Goal: Check status: Check status

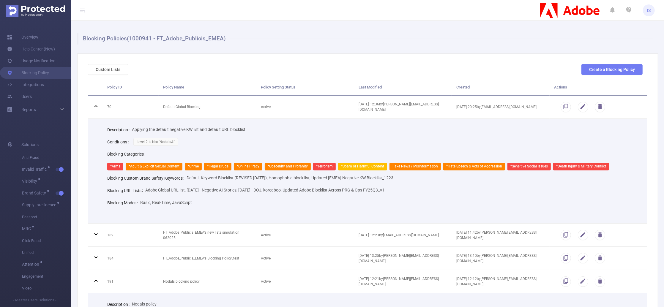
scroll to position [79, 0]
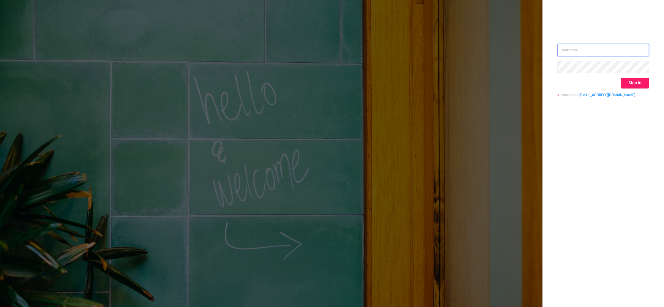
type input "[PERSON_NAME][EMAIL_ADDRESS][DOMAIN_NAME]"
click at [629, 87] on button "Sign in" at bounding box center [635, 83] width 28 height 11
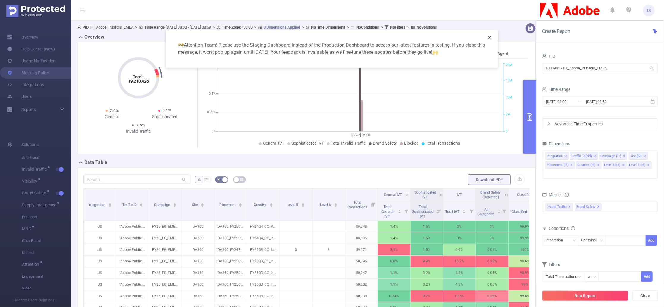
click at [491, 40] on icon "icon: close" at bounding box center [489, 38] width 3 height 4
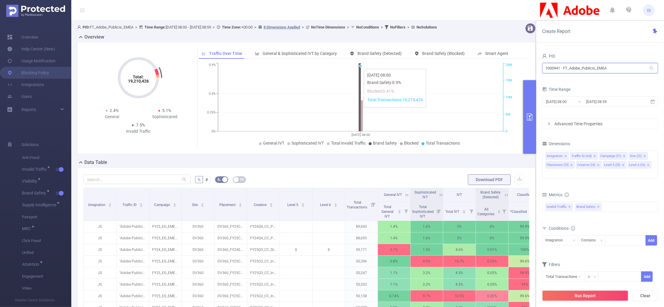
drag, startPoint x: 623, startPoint y: 67, endPoint x: 466, endPoint y: 66, distance: 157.6
click at [466, 66] on section "PID: FT_Adobe_Publicis_EMEA > Time Range: 2025-08-25 08:00 - 2025-08-25 08:59 >…" at bounding box center [367, 214] width 593 height 387
click at [40, 71] on link "Blocking Policy" at bounding box center [28, 73] width 42 height 12
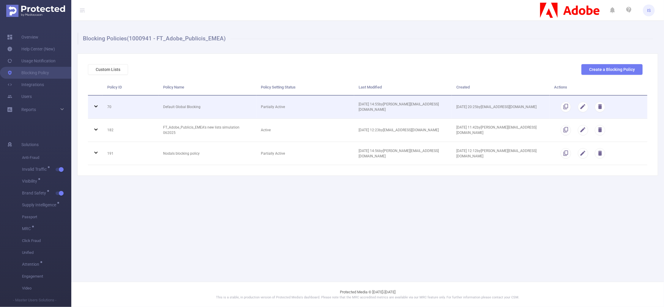
click at [96, 108] on icon at bounding box center [95, 106] width 7 height 7
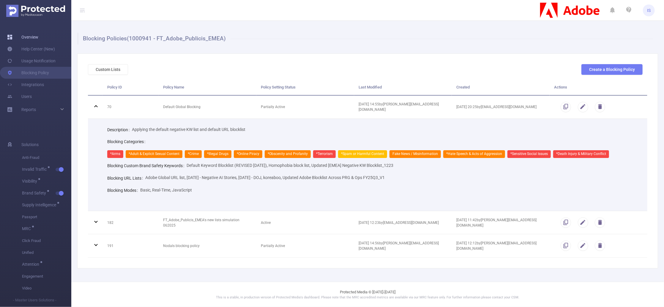
click at [32, 38] on link "Overview" at bounding box center [22, 37] width 31 height 12
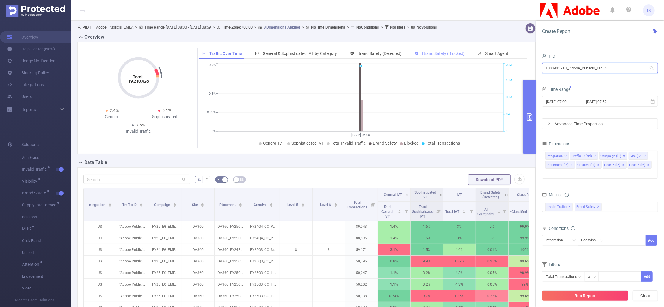
drag, startPoint x: 627, startPoint y: 66, endPoint x: 463, endPoint y: 54, distance: 164.6
click at [463, 54] on section "PID: FT_Adobe_Publicis_EMEA > Time Range: 2025-08-25 08:00 - 2025-08-25 08:59 >…" at bounding box center [367, 214] width 593 height 387
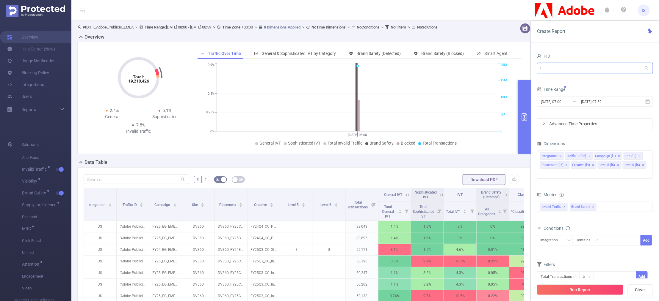
type input "in"
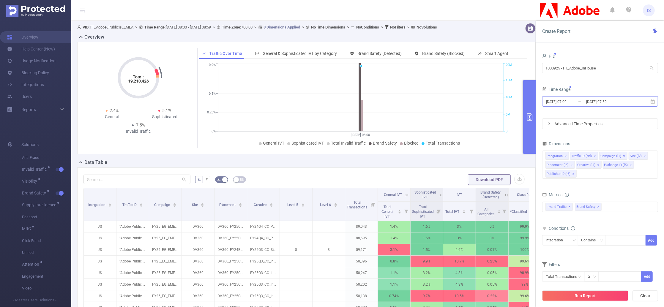
click at [591, 104] on input "2025-08-25 07:59" at bounding box center [610, 102] width 48 height 8
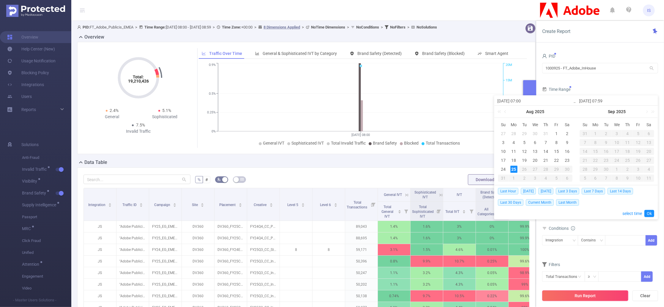
click at [599, 295] on button "Run Report" at bounding box center [586, 296] width 86 height 11
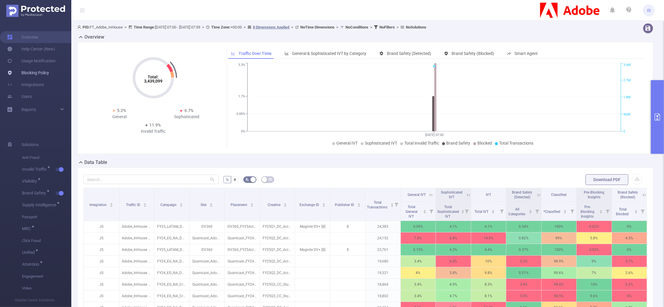
click at [31, 72] on link "Blocking Policy" at bounding box center [28, 73] width 42 height 12
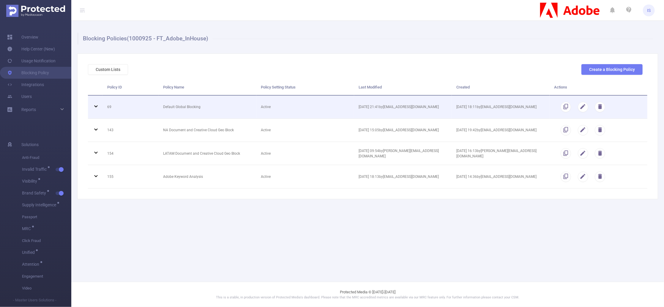
click at [95, 106] on icon at bounding box center [95, 107] width 3 height 2
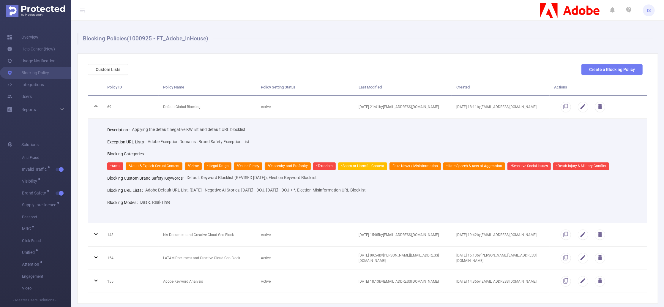
click at [46, 12] on img at bounding box center [35, 11] width 59 height 12
